Goal: Task Accomplishment & Management: Use online tool/utility

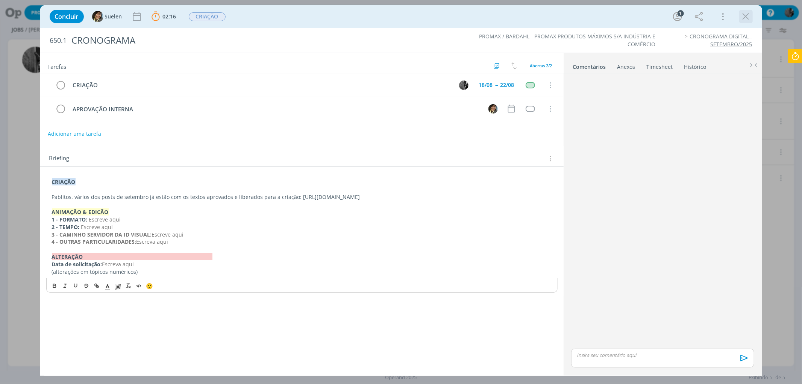
click at [745, 13] on icon "dialog" at bounding box center [745, 16] width 11 height 11
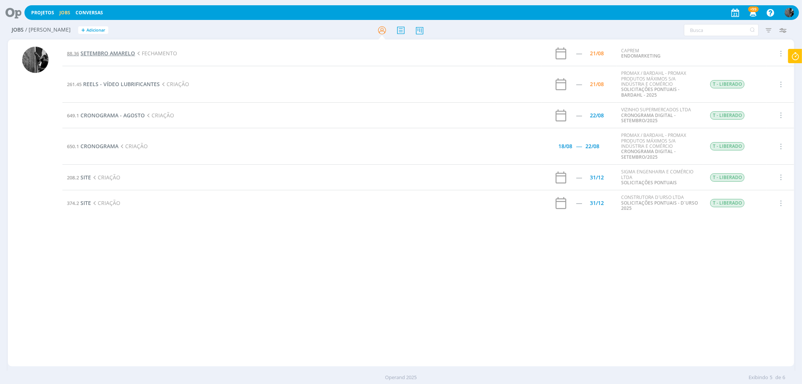
click at [98, 51] on span "SETEMBRO AMARELO" at bounding box center [107, 53] width 54 height 7
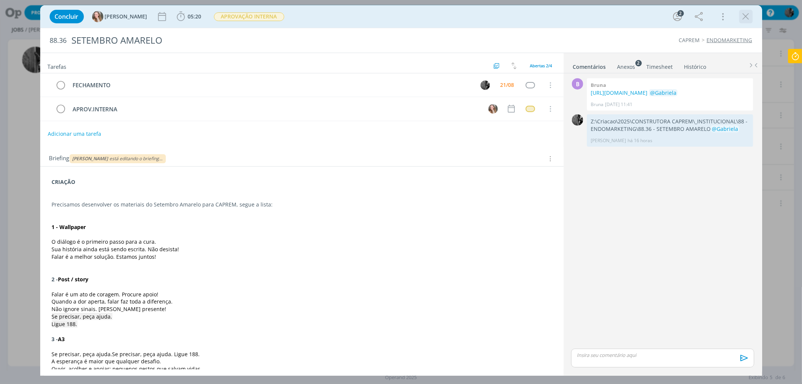
click at [739, 14] on div "dialog" at bounding box center [746, 17] width 14 height 14
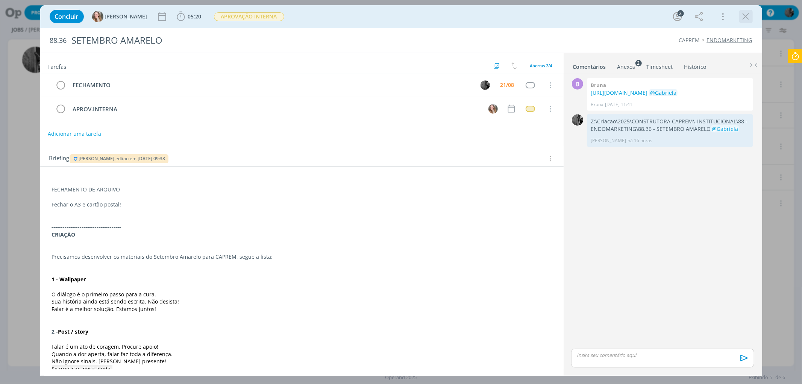
click at [747, 17] on icon "dialog" at bounding box center [745, 16] width 11 height 11
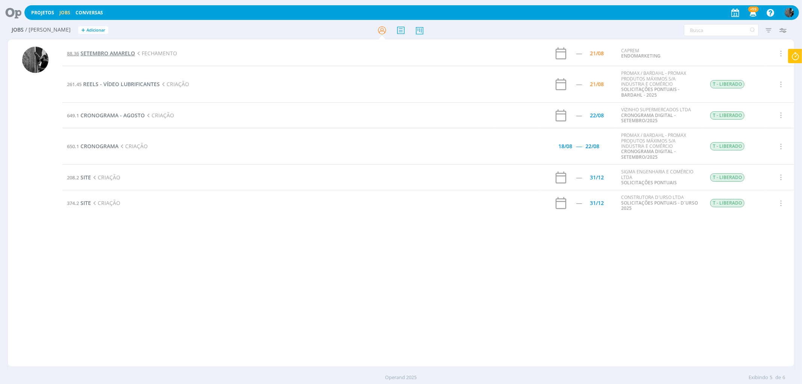
click at [118, 51] on span "SETEMBRO AMARELO" at bounding box center [107, 53] width 54 height 7
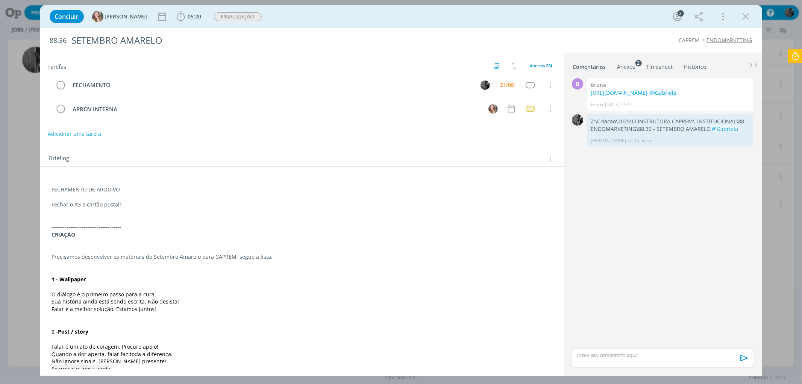
drag, startPoint x: 745, startPoint y: 15, endPoint x: 412, endPoint y: 157, distance: 361.5
click at [745, 15] on icon "dialog" at bounding box center [745, 16] width 11 height 11
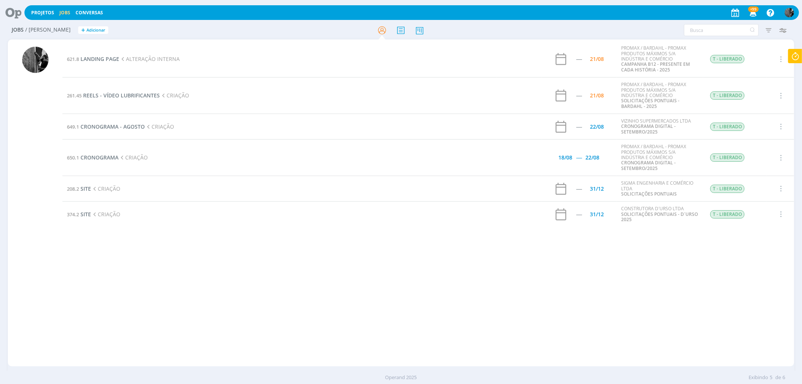
click at [800, 53] on icon at bounding box center [795, 56] width 14 height 15
type input "01:38:55"
click at [790, 59] on span "Parar" at bounding box center [786, 60] width 14 height 7
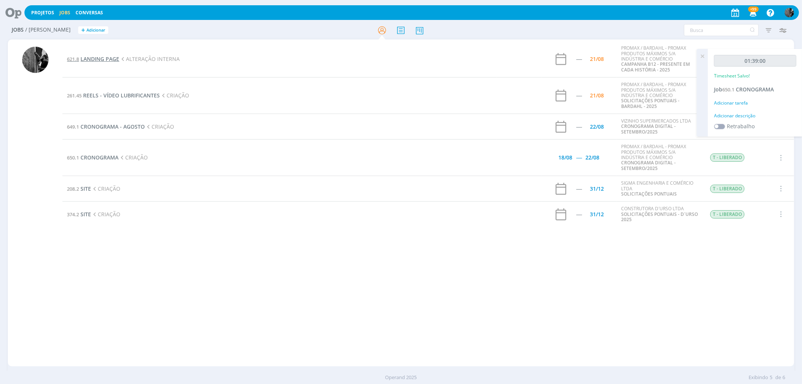
click at [89, 59] on span "LANDING PAGE" at bounding box center [99, 58] width 39 height 7
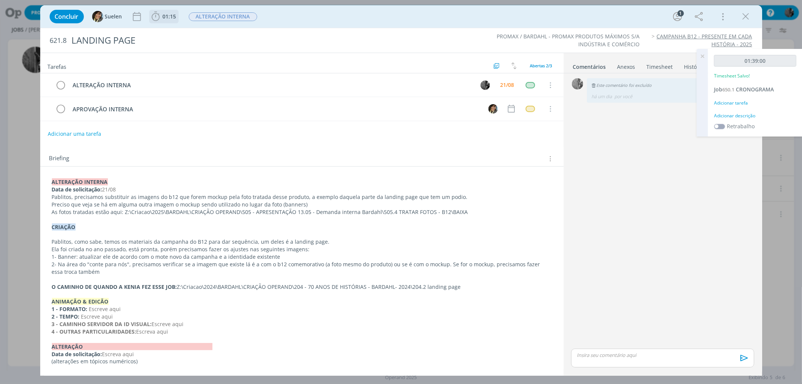
click at [154, 18] on icon "dialog" at bounding box center [155, 16] width 11 height 11
click at [174, 33] on span "Iniciar" at bounding box center [181, 32] width 16 height 5
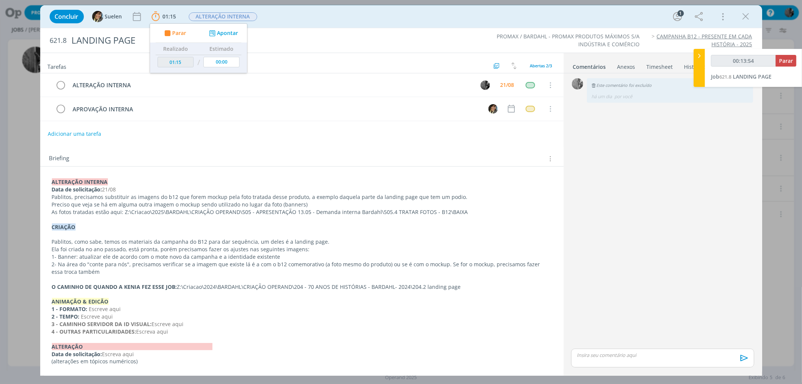
click at [602, 359] on div "dialog" at bounding box center [662, 357] width 183 height 19
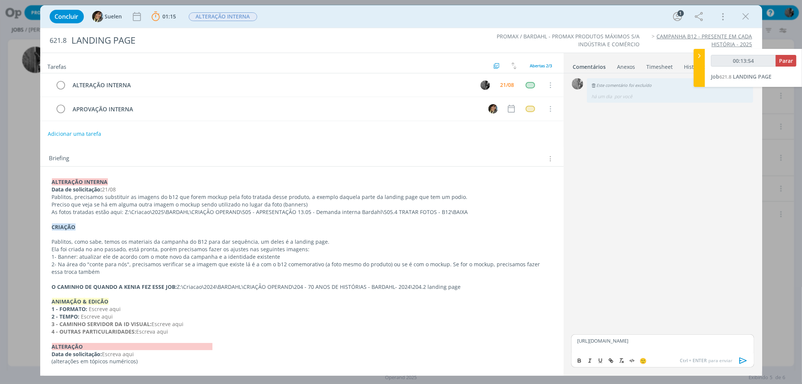
type input "00:13:55"
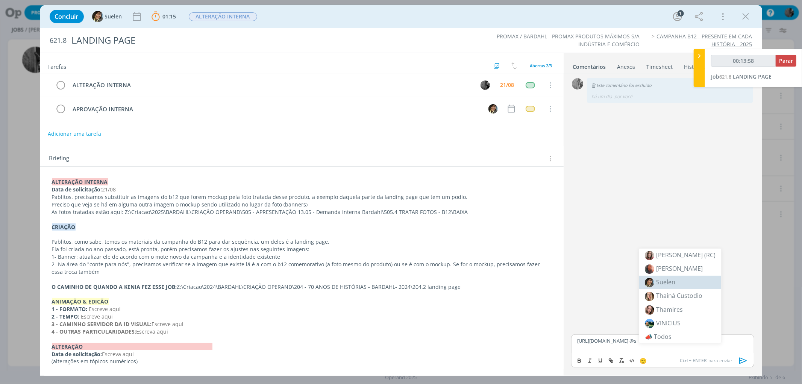
click at [673, 285] on span "Suelen" at bounding box center [665, 282] width 19 height 8
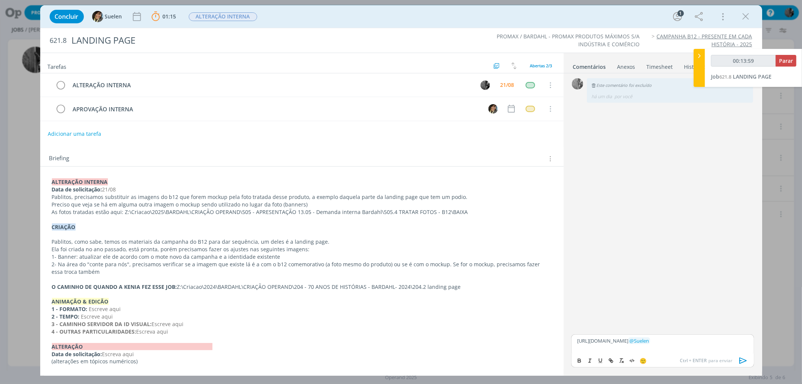
click at [742, 358] on icon "dialog" at bounding box center [742, 360] width 11 height 11
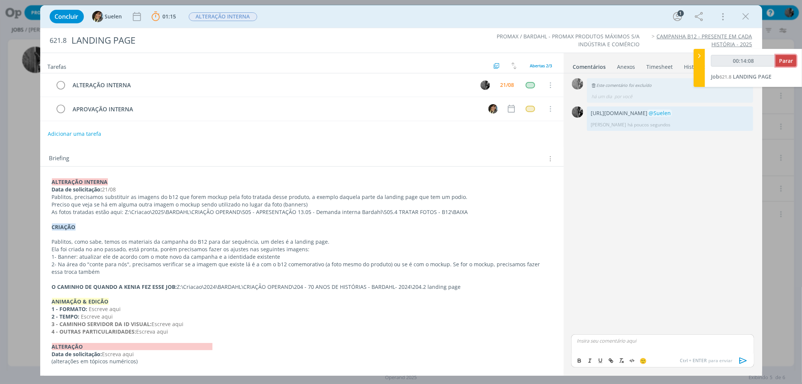
click at [783, 63] on span "Parar" at bounding box center [786, 60] width 14 height 7
type input "00:15:00"
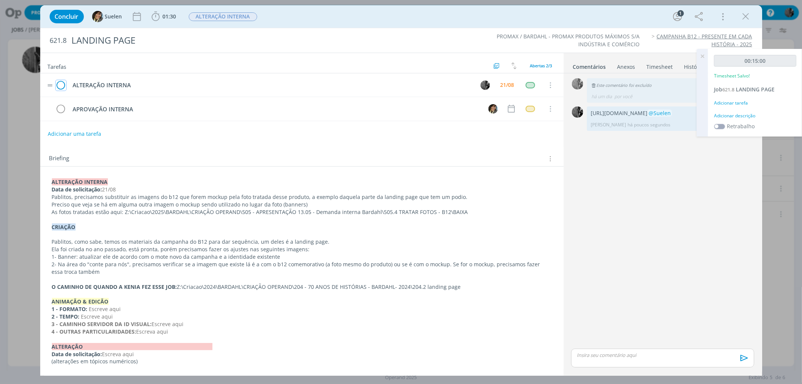
click at [66, 82] on button "dialog" at bounding box center [60, 85] width 11 height 11
click at [228, 17] on span "ALTERAÇÃO INTERNA" at bounding box center [223, 16] width 68 height 9
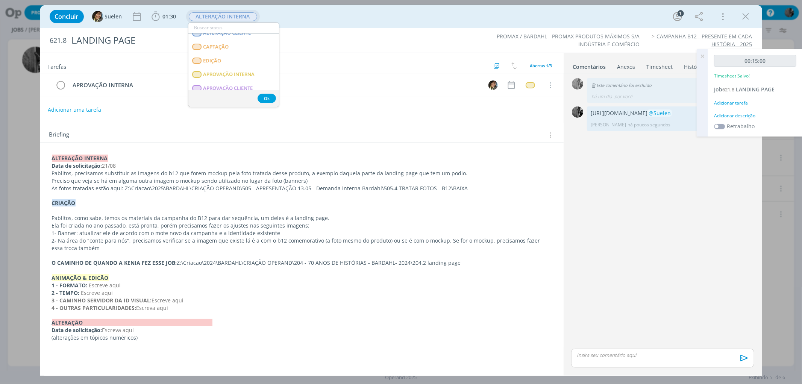
scroll to position [77, 0]
click at [252, 70] on span "APROVAÇÃO INTERNA" at bounding box center [228, 73] width 51 height 6
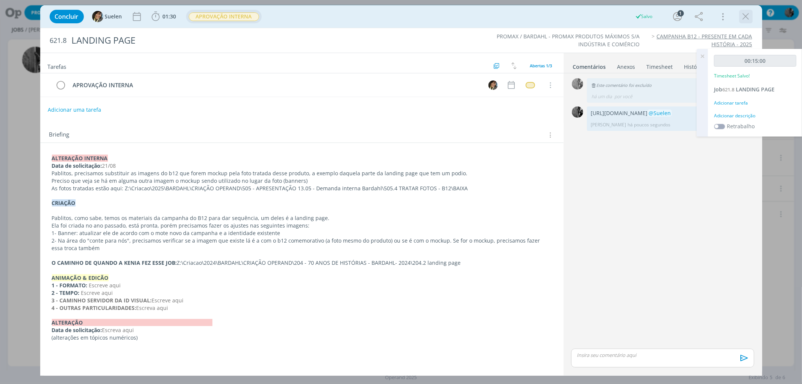
click at [748, 21] on button "dialog" at bounding box center [745, 16] width 11 height 11
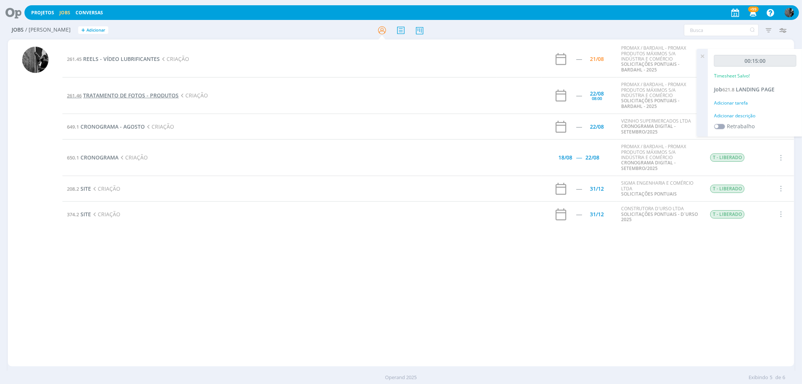
click at [147, 98] on span "TRATAMENTO DE FOTOS - PRODUTOS" at bounding box center [130, 95] width 95 height 7
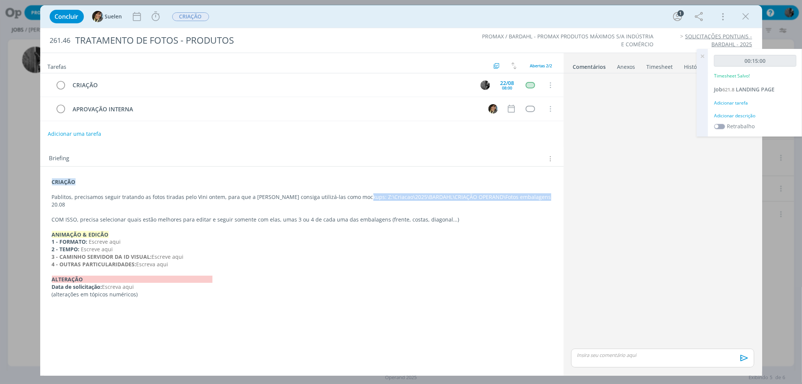
drag, startPoint x: 355, startPoint y: 197, endPoint x: 540, endPoint y: 194, distance: 185.7
click at [540, 194] on p "Pablitos, precisamos seguir tratando as fotos tiradas pelo Vini ontem, para que…" at bounding box center [302, 200] width 500 height 15
click at [154, 21] on icon "dialog" at bounding box center [155, 16] width 11 height 11
click at [173, 30] on span "Iniciar" at bounding box center [181, 32] width 16 height 5
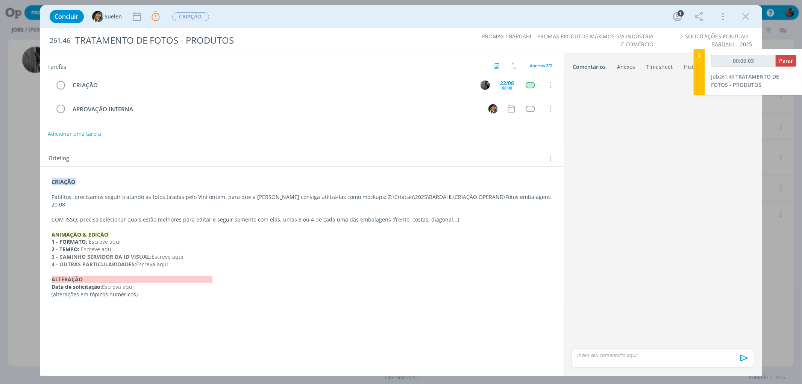
click at [354, 198] on p "Pablitos, precisamos seguir tratando as fotos tiradas pelo Vini ontem, para que…" at bounding box center [302, 200] width 500 height 15
drag, startPoint x: 355, startPoint y: 197, endPoint x: 536, endPoint y: 198, distance: 180.8
click at [536, 198] on p "Pablitos, precisamos seguir tratando as fotos tiradas pelo Vini ontem, para que…" at bounding box center [301, 201] width 499 height 15
copy p "Z:\Criacao\2025\BARDAHL\CRIAÇÃO OPERAND\Fotos embalagens 20.08"
click at [783, 56] on button "Parar" at bounding box center [785, 61] width 21 height 12
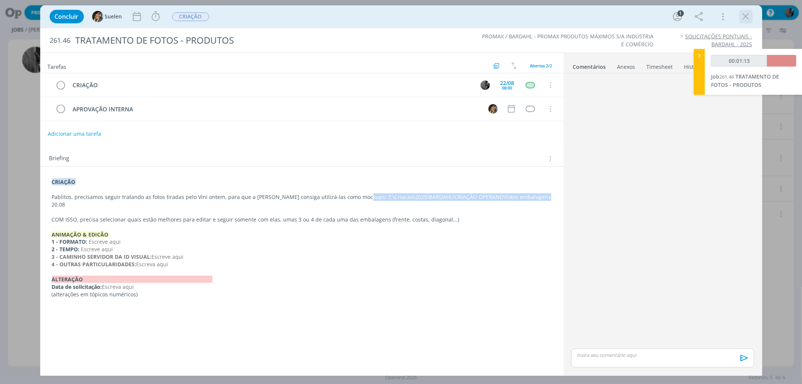
type input "00:02:00"
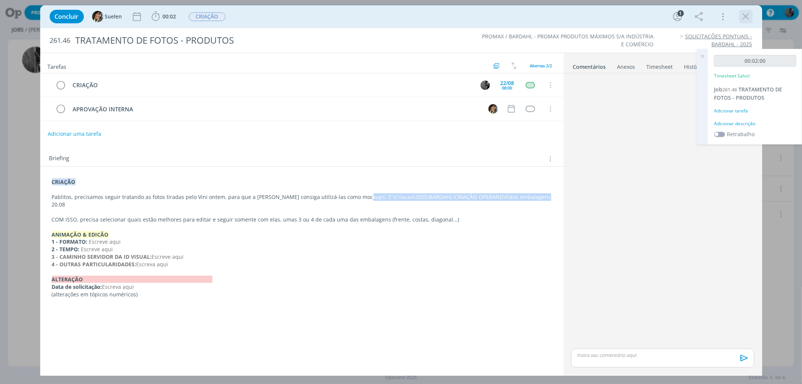
click at [745, 17] on icon "dialog" at bounding box center [745, 16] width 11 height 11
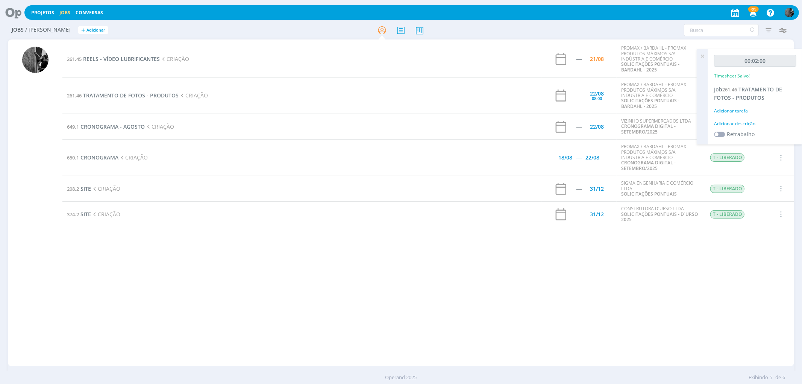
click at [35, 110] on div at bounding box center [35, 206] width 26 height 319
click at [91, 158] on span "CRONOGRAMA" at bounding box center [99, 157] width 38 height 7
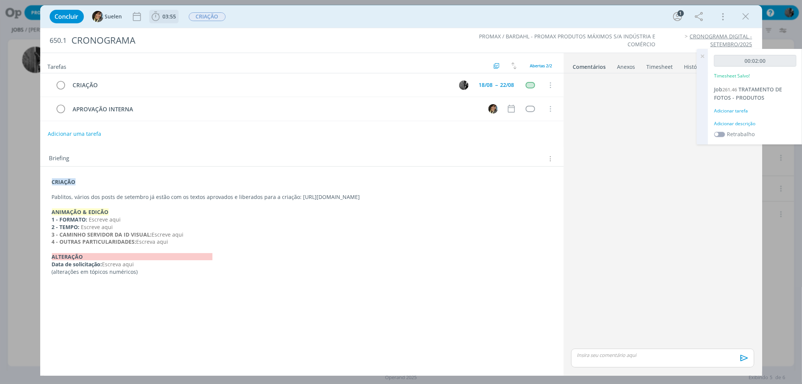
click at [163, 16] on span "03:55" at bounding box center [170, 16] width 14 height 7
click at [164, 29] on icon "dialog" at bounding box center [166, 33] width 13 height 10
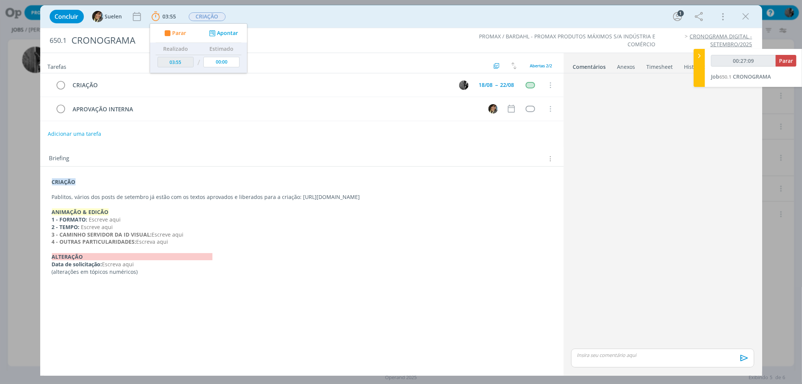
type input "00:28:09"
